Goal: Task Accomplishment & Management: Use online tool/utility

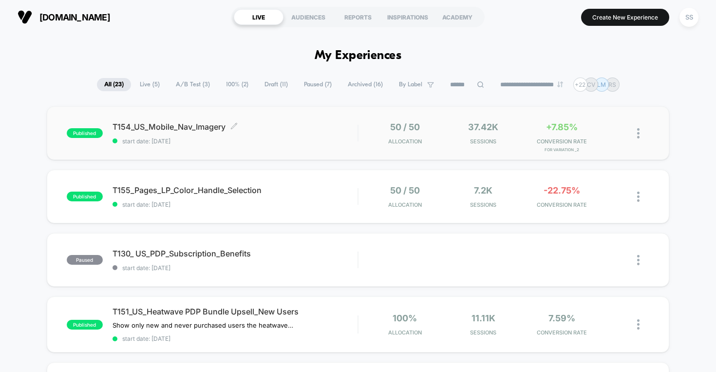
click at [189, 131] on div "T154_US_Mobile_Nav_Imagery Click to edit experience details Click to edit exper…" at bounding box center [234, 133] width 245 height 23
